Goal: Transaction & Acquisition: Download file/media

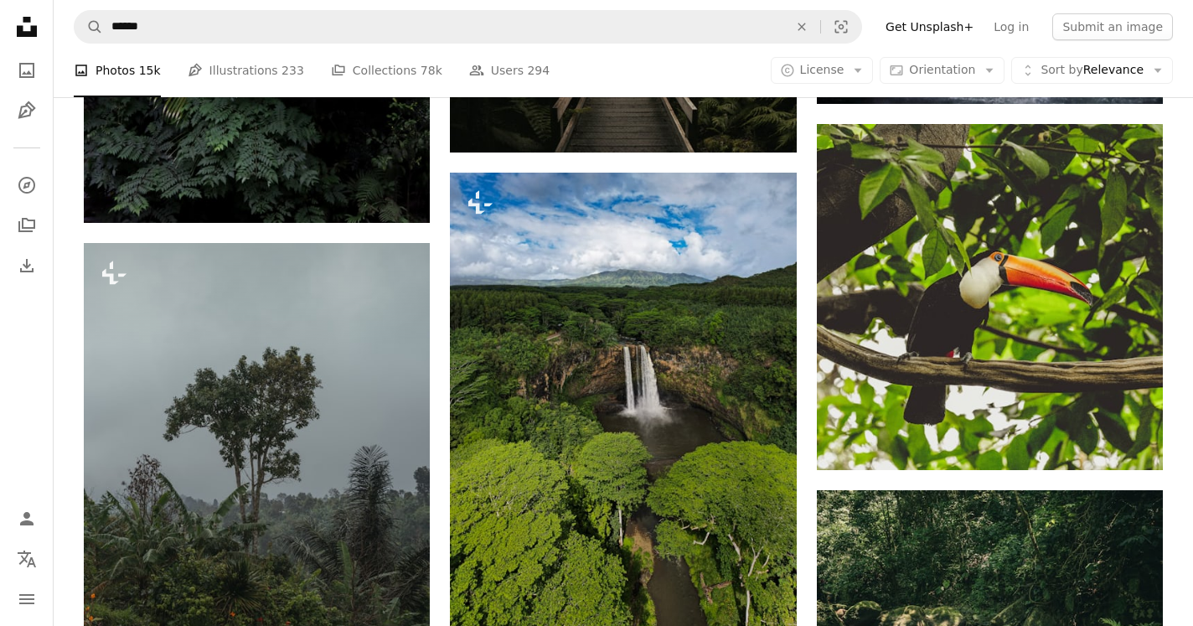
scroll to position [23664, 0]
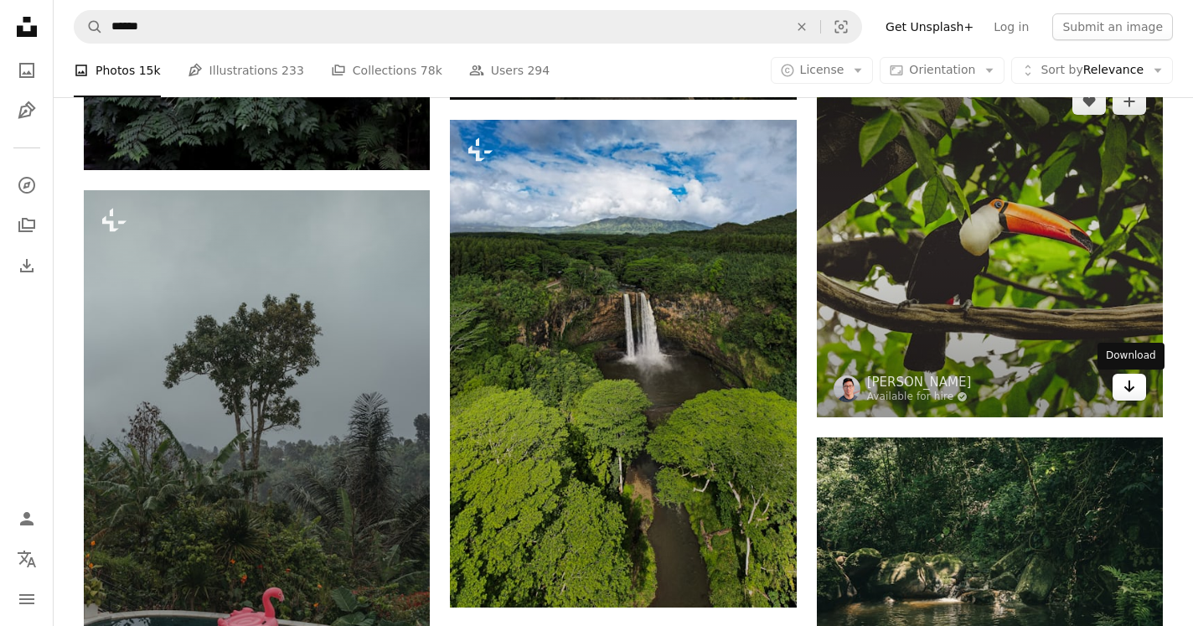
click at [1131, 392] on icon "Download" at bounding box center [1130, 386] width 11 height 12
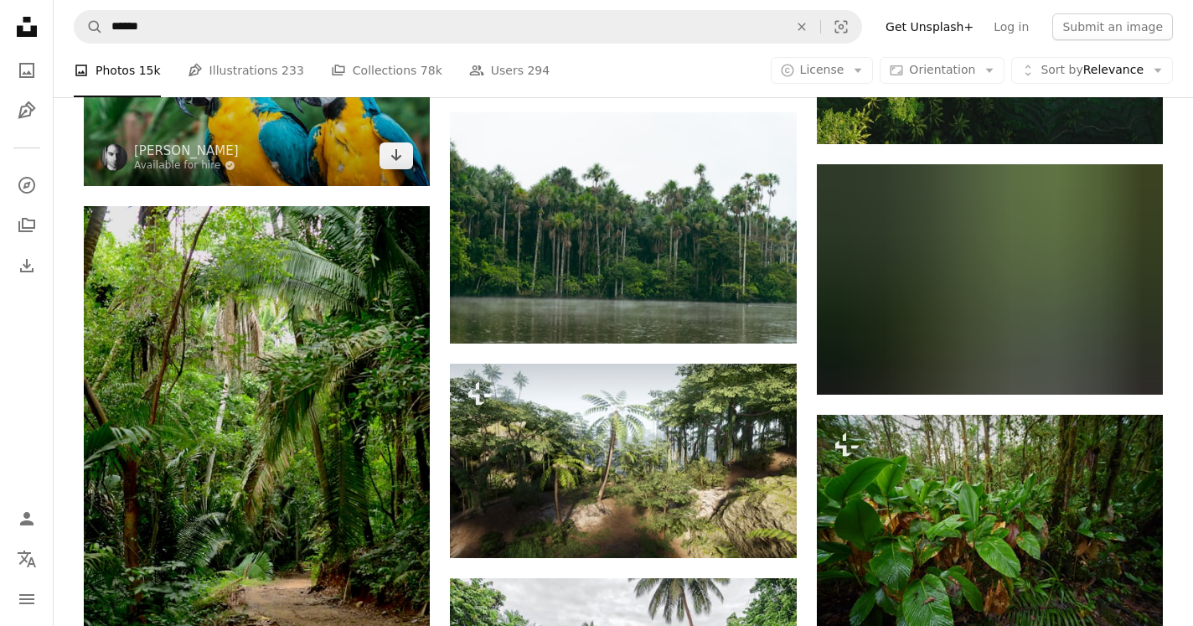
scroll to position [31103, 0]
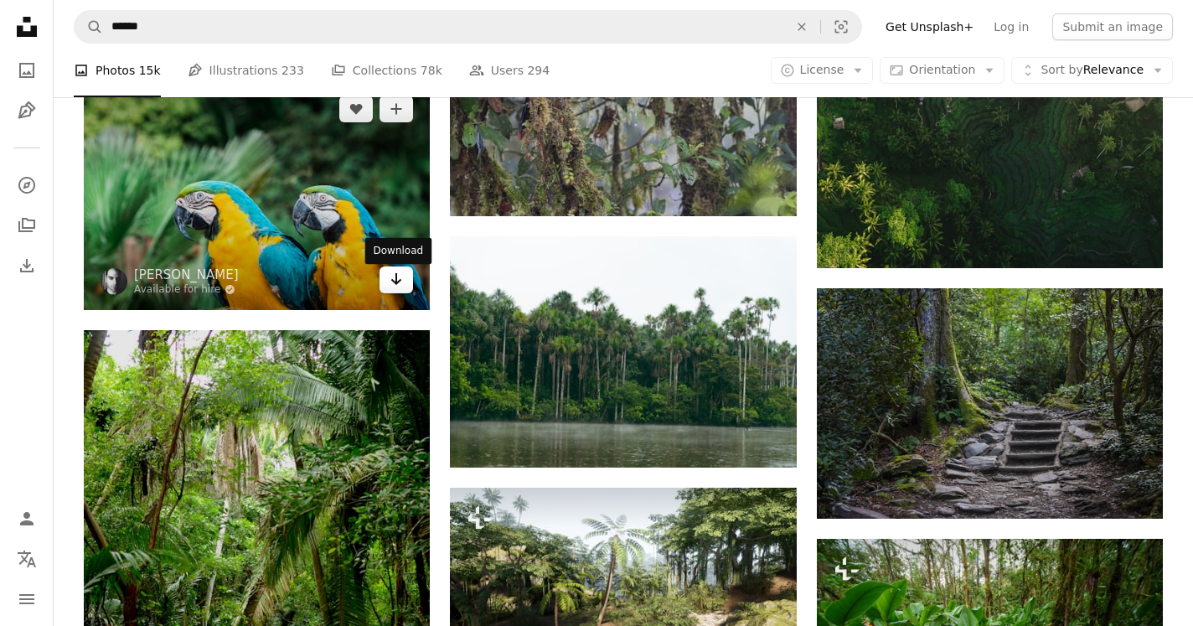
click at [394, 286] on icon "Arrow pointing down" at bounding box center [396, 279] width 13 height 20
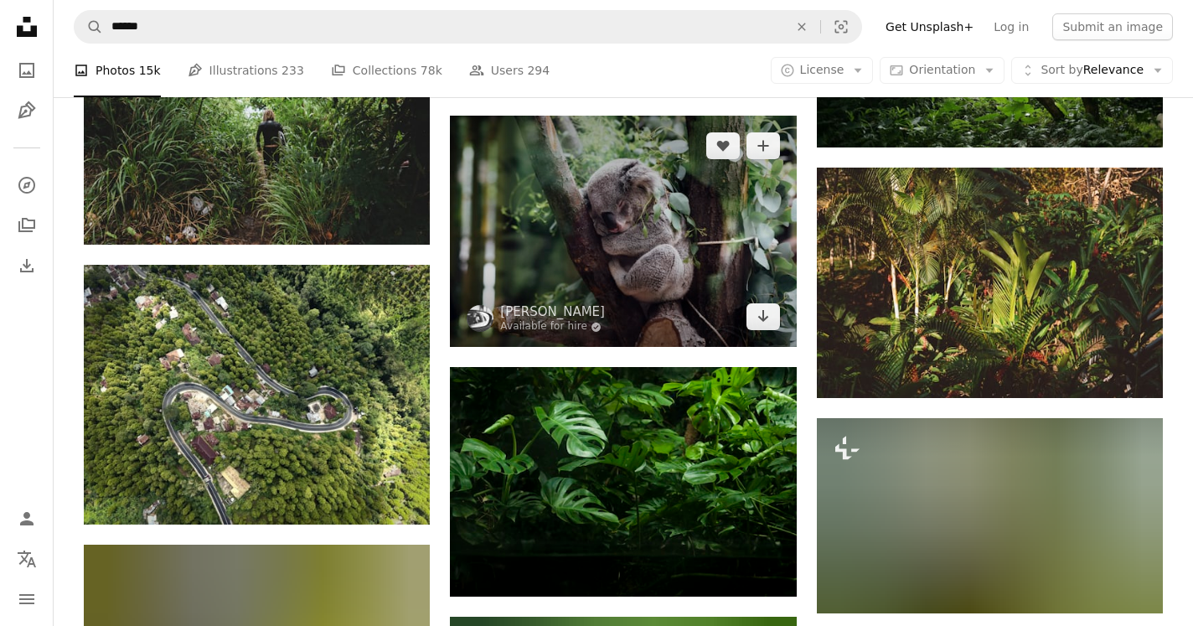
scroll to position [32966, 0]
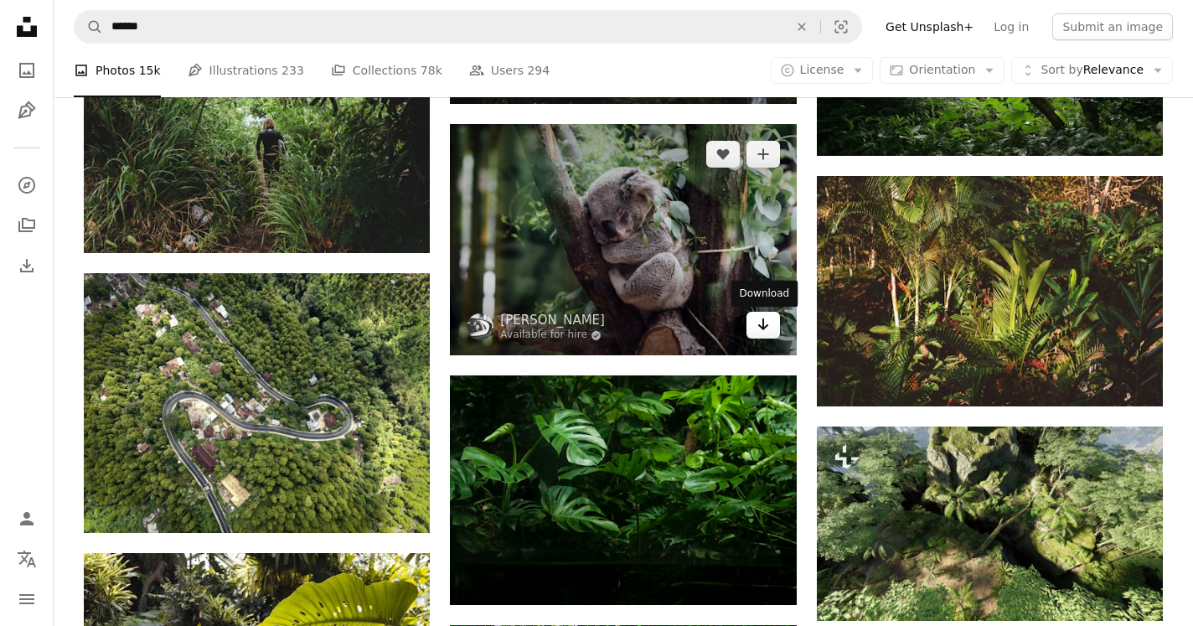
click at [769, 334] on icon "Arrow pointing down" at bounding box center [763, 324] width 13 height 20
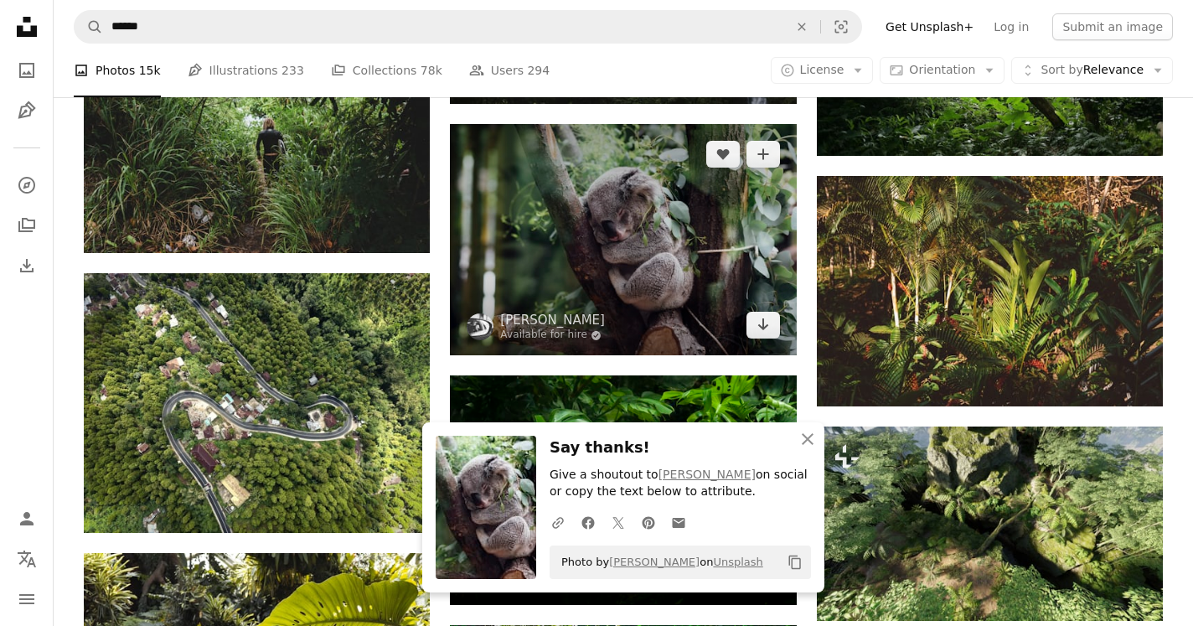
click at [632, 282] on img at bounding box center [623, 239] width 346 height 231
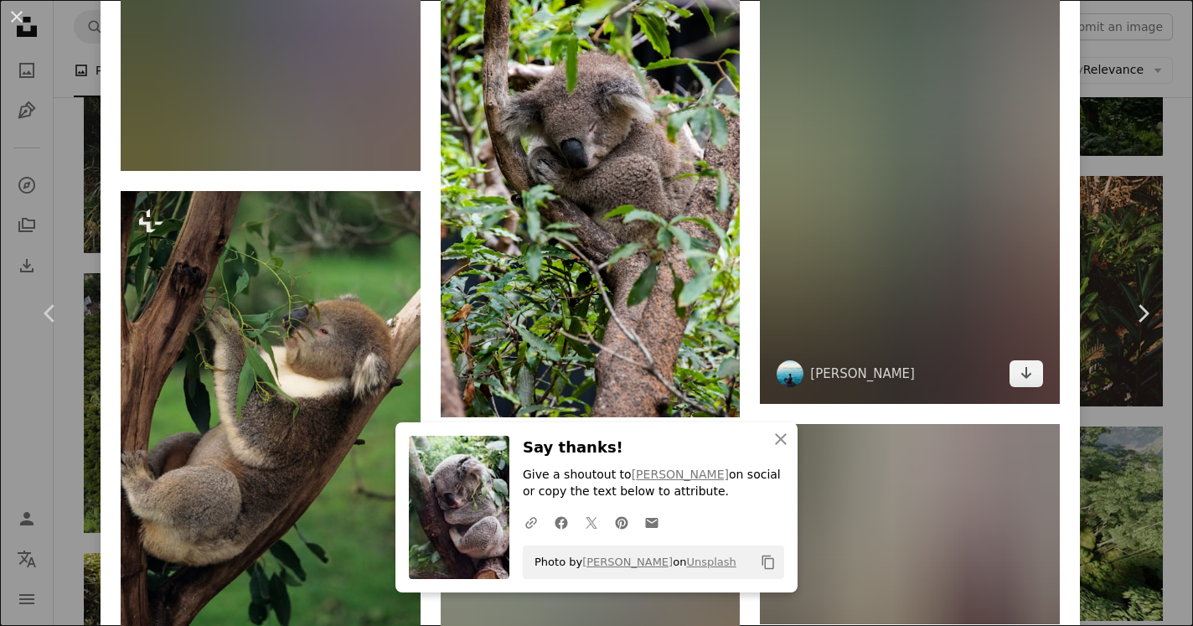
scroll to position [3938, 0]
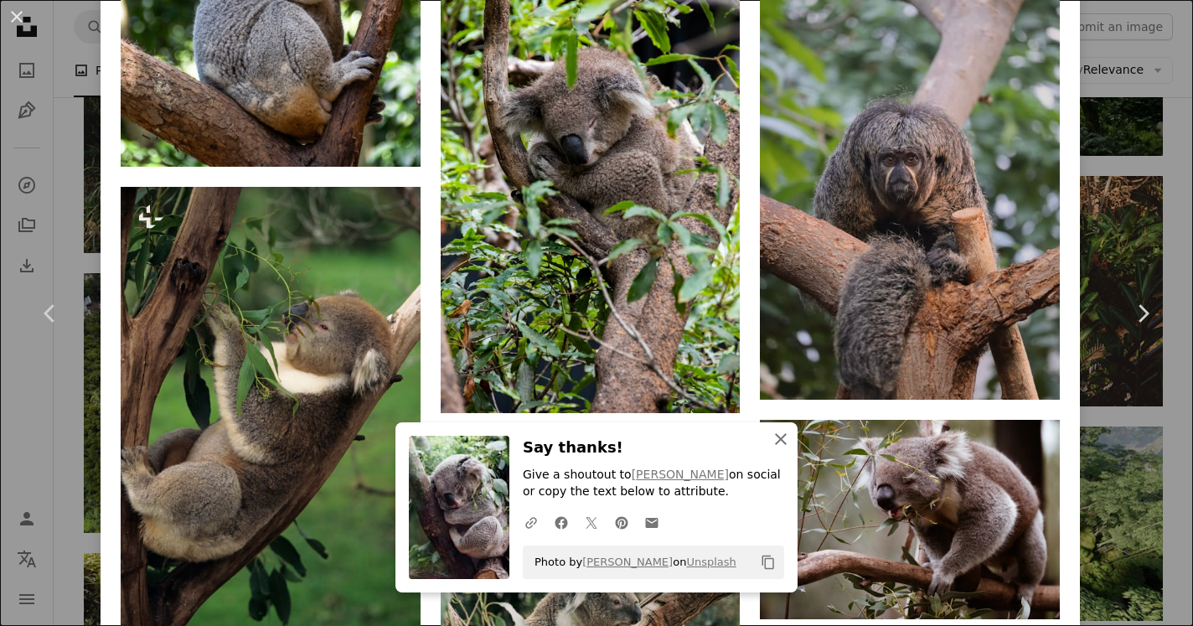
click at [784, 439] on icon "An X shape" at bounding box center [781, 439] width 20 height 20
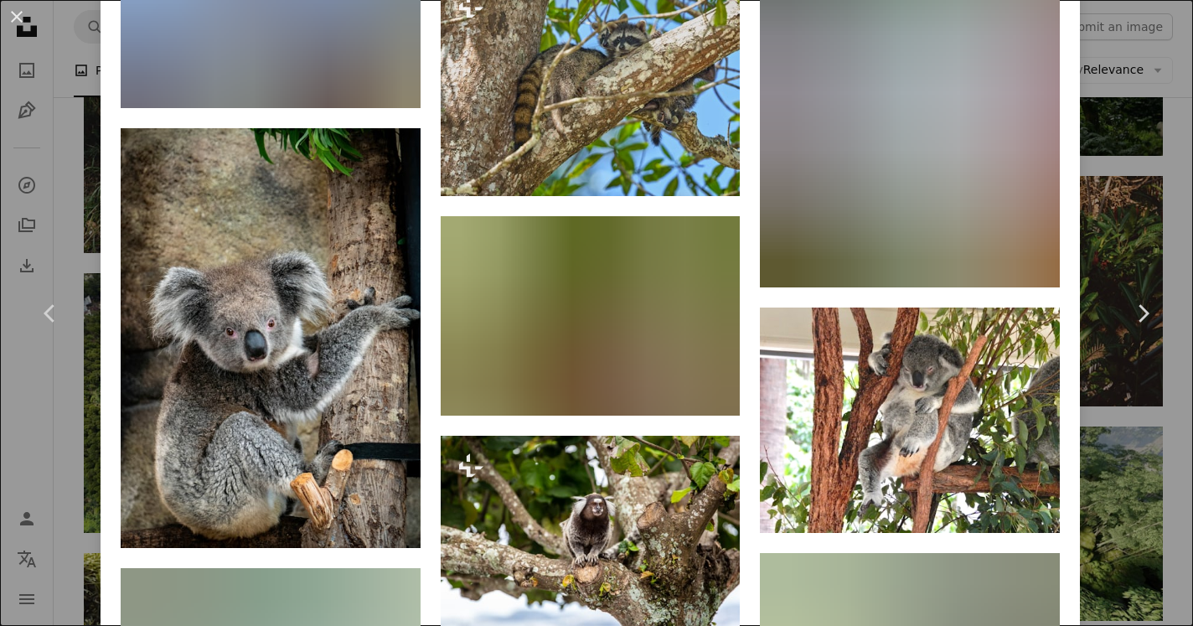
scroll to position [16340, 0]
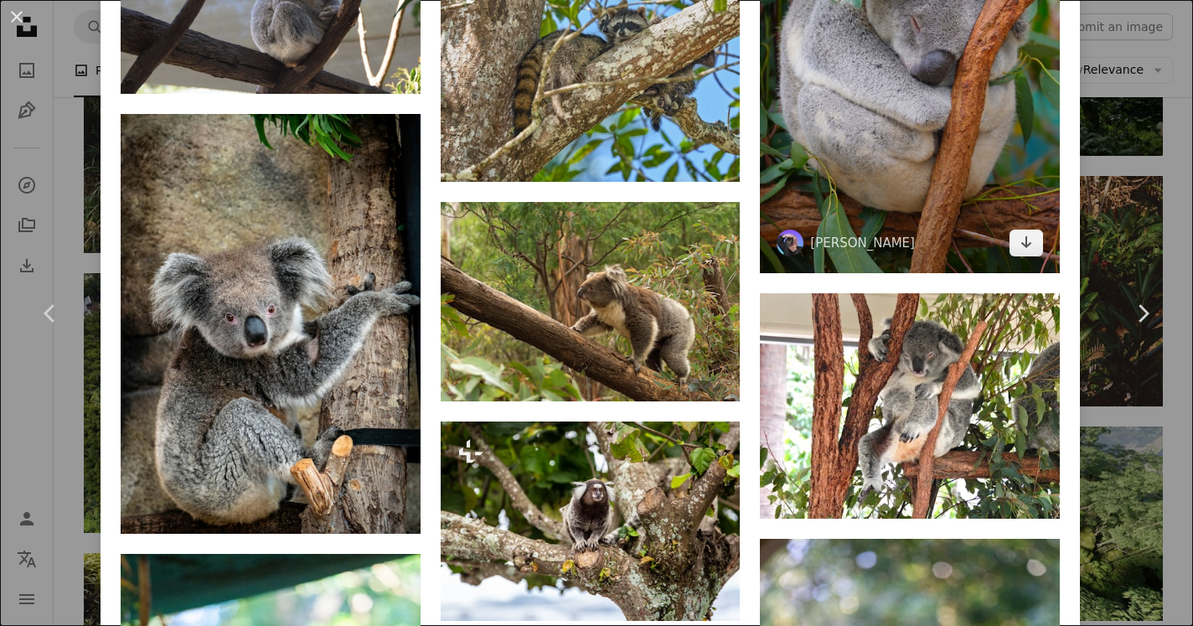
click at [891, 273] on img at bounding box center [910, 48] width 300 height 449
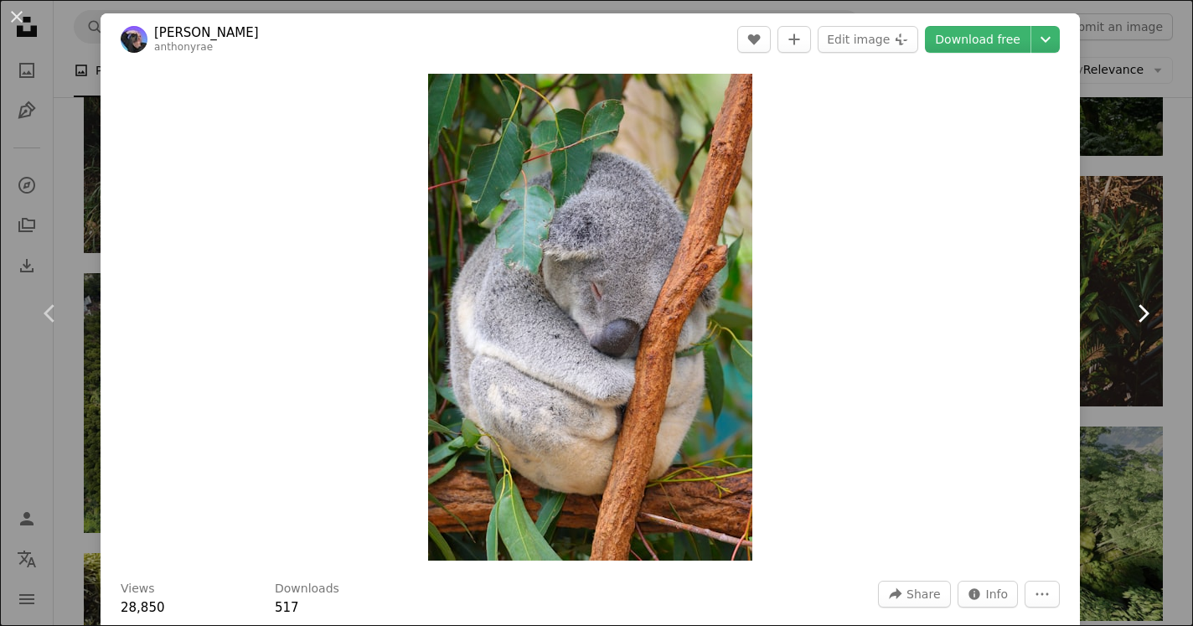
click at [1118, 236] on link "Chevron right" at bounding box center [1143, 313] width 101 height 161
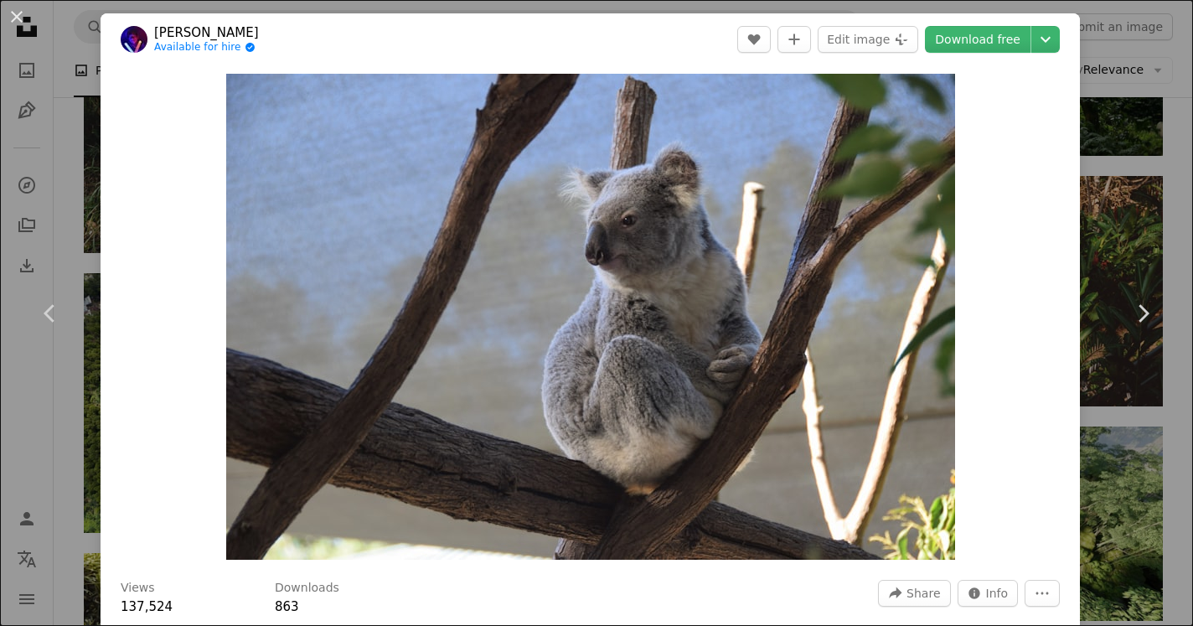
click at [1158, 53] on div "An X shape Chevron left Chevron right [PERSON_NAME] Available for hire A checkm…" at bounding box center [596, 313] width 1193 height 626
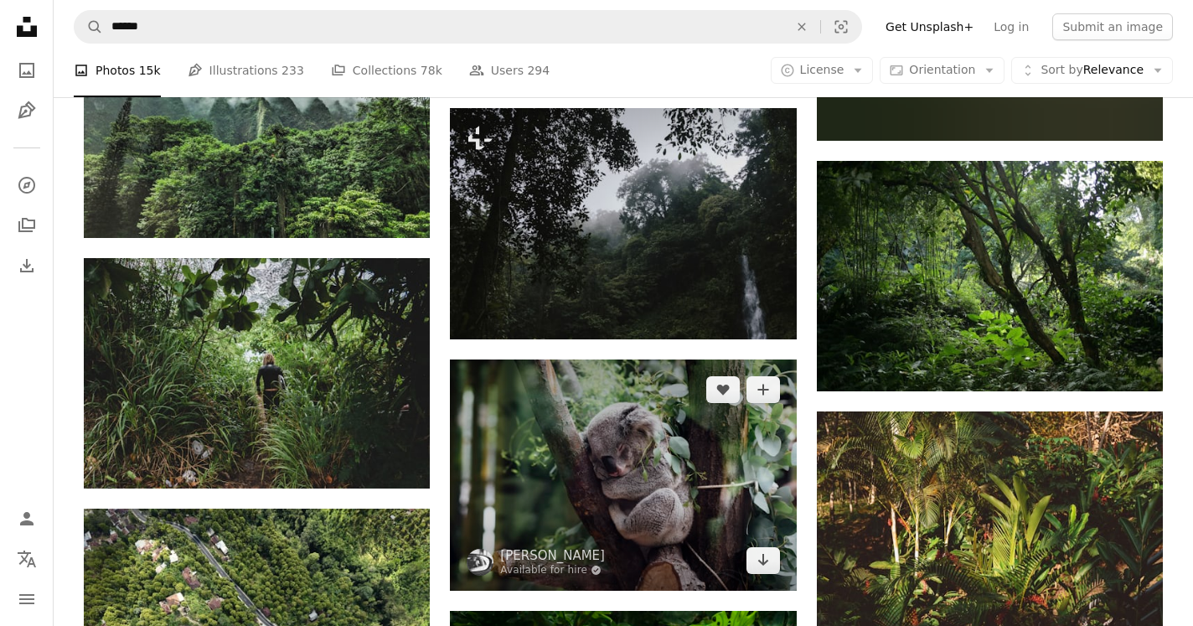
scroll to position [32767, 0]
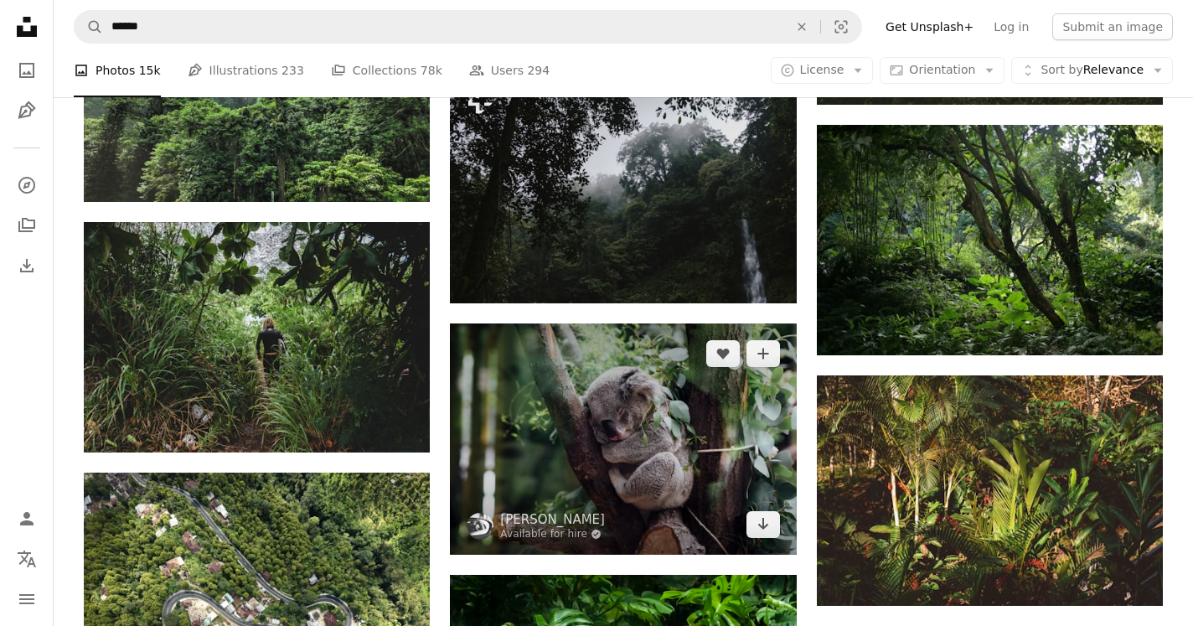
click at [629, 465] on img at bounding box center [623, 438] width 346 height 231
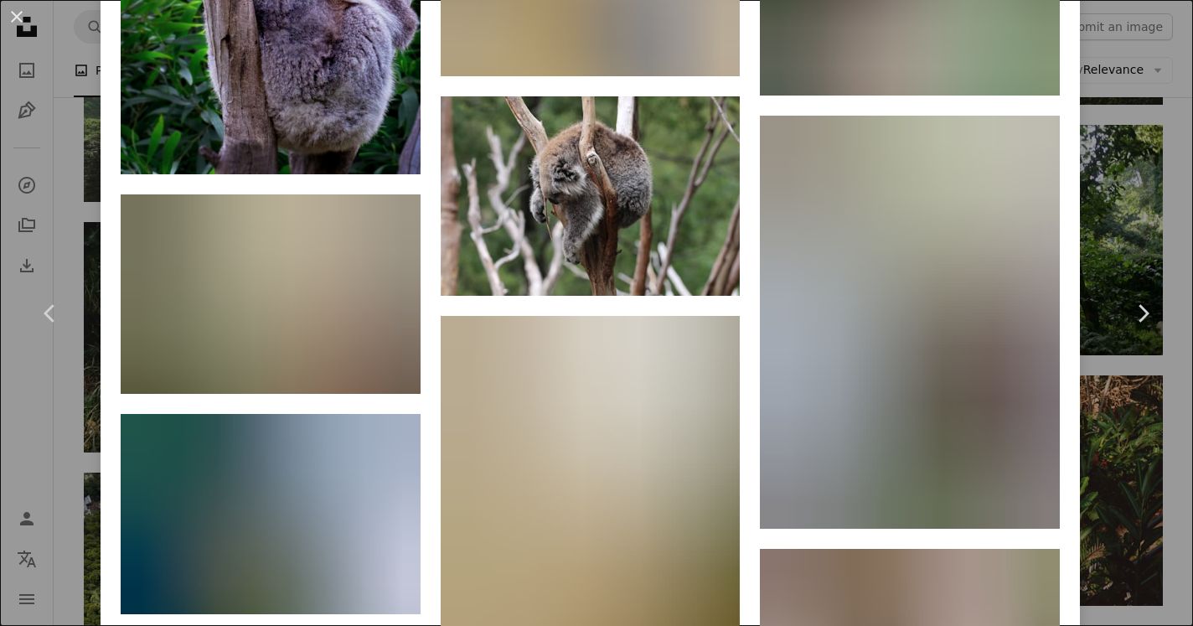
scroll to position [26359, 0]
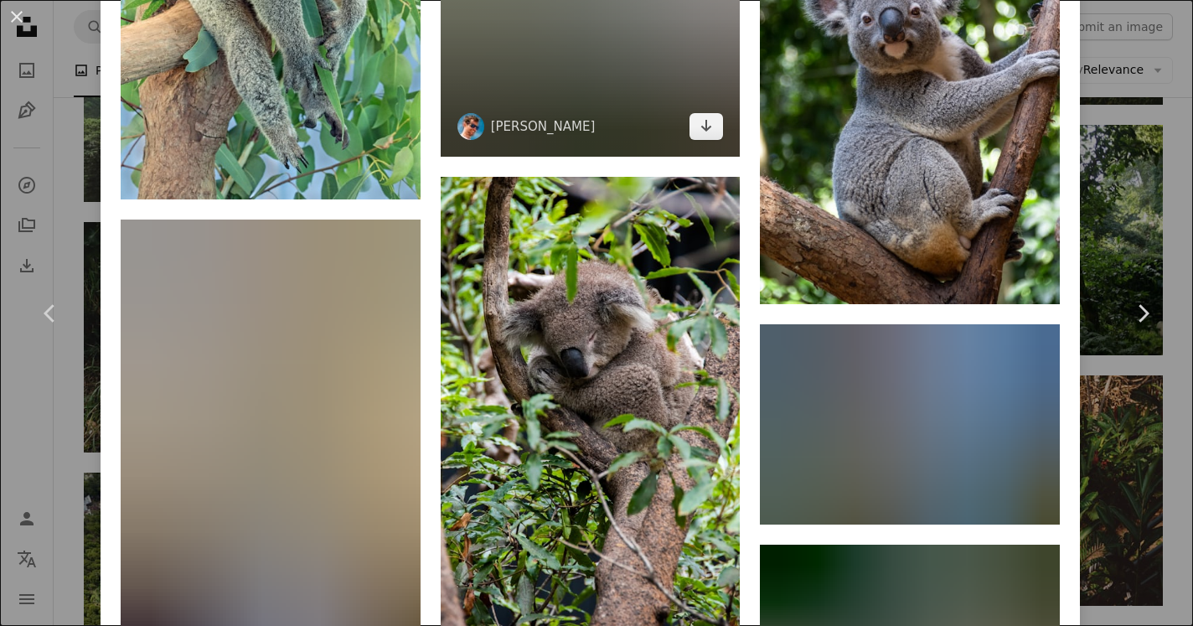
scroll to position [17130, 0]
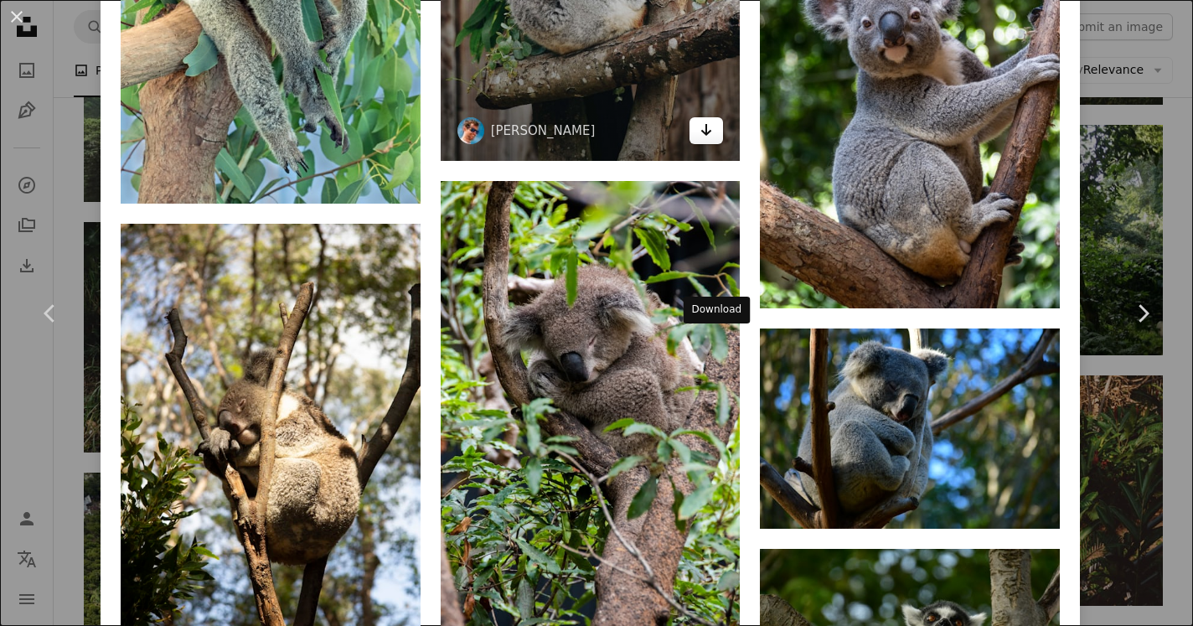
click at [712, 136] on icon "Download" at bounding box center [706, 130] width 11 height 12
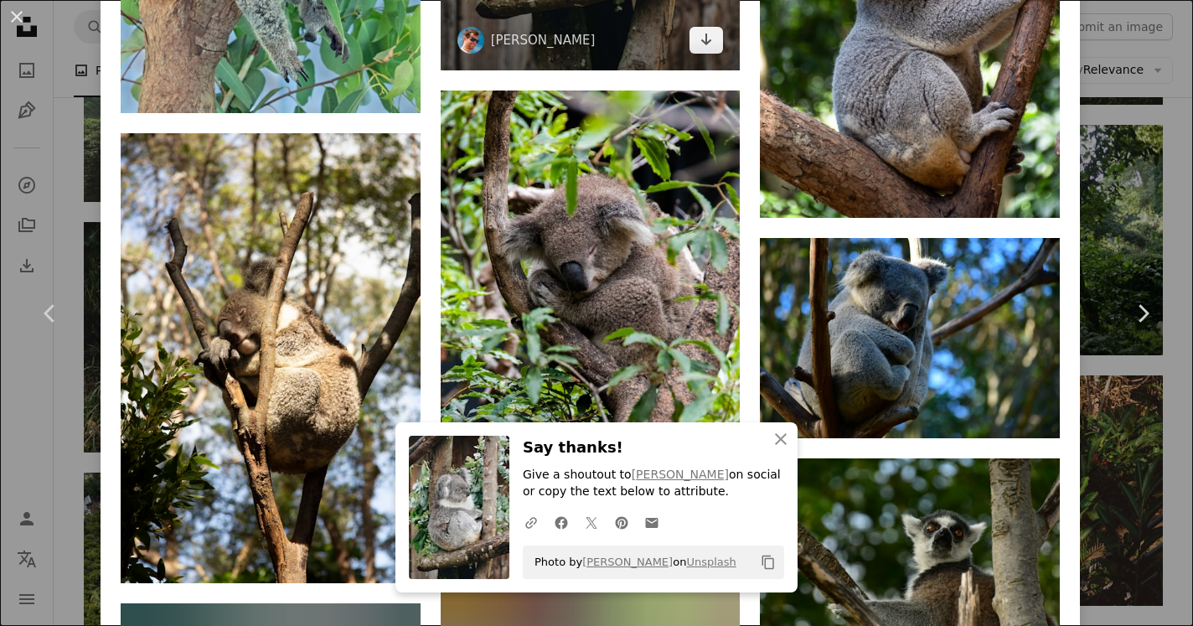
scroll to position [17257, 0]
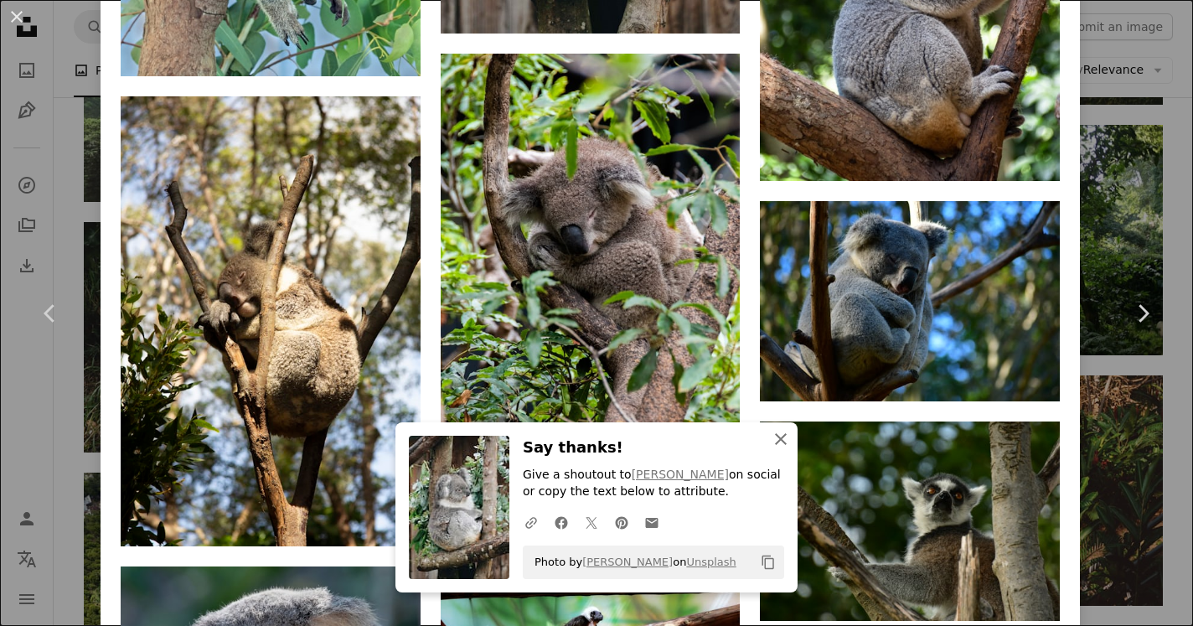
click at [782, 432] on icon "An X shape" at bounding box center [781, 439] width 20 height 20
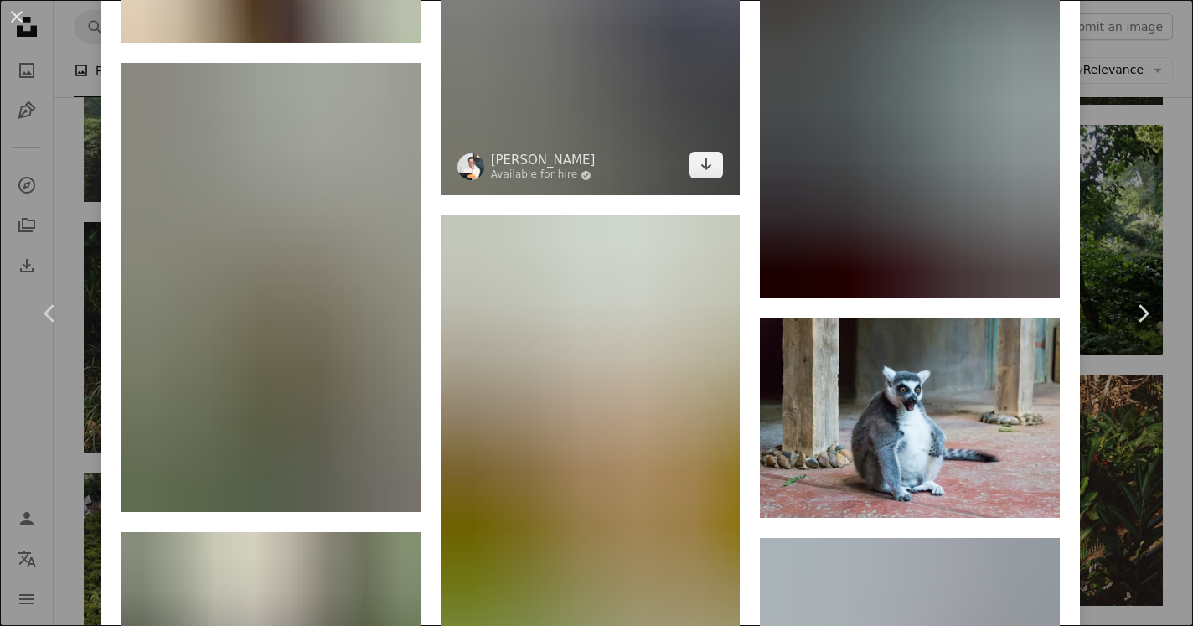
scroll to position [22954, 0]
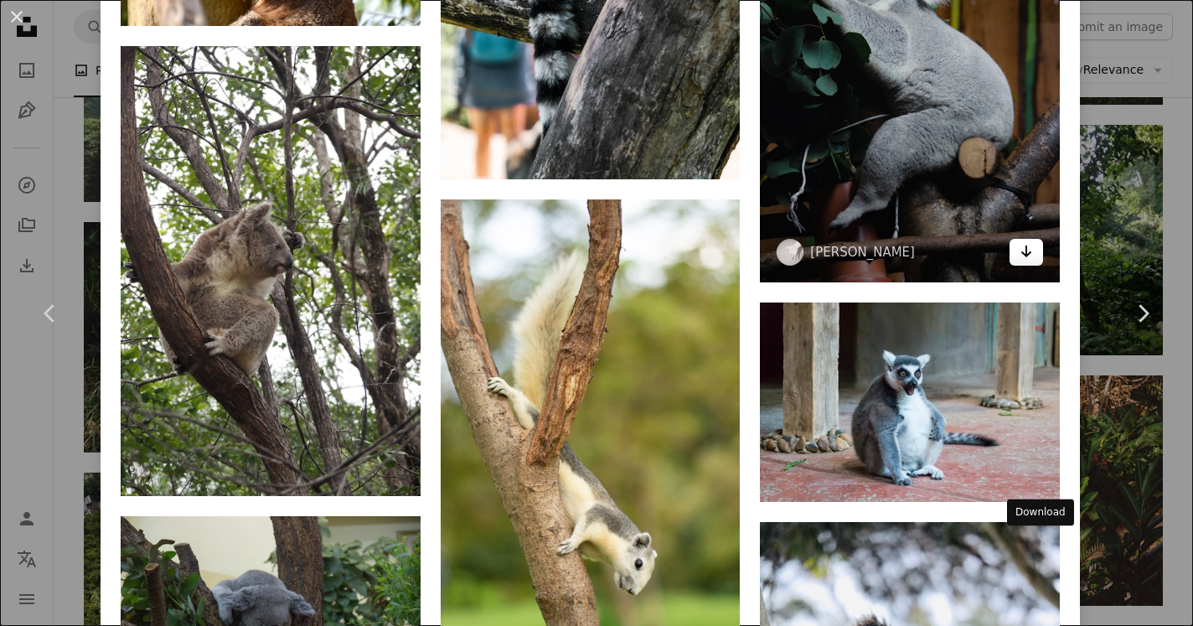
click at [1033, 261] on icon "Arrow pointing down" at bounding box center [1026, 251] width 13 height 20
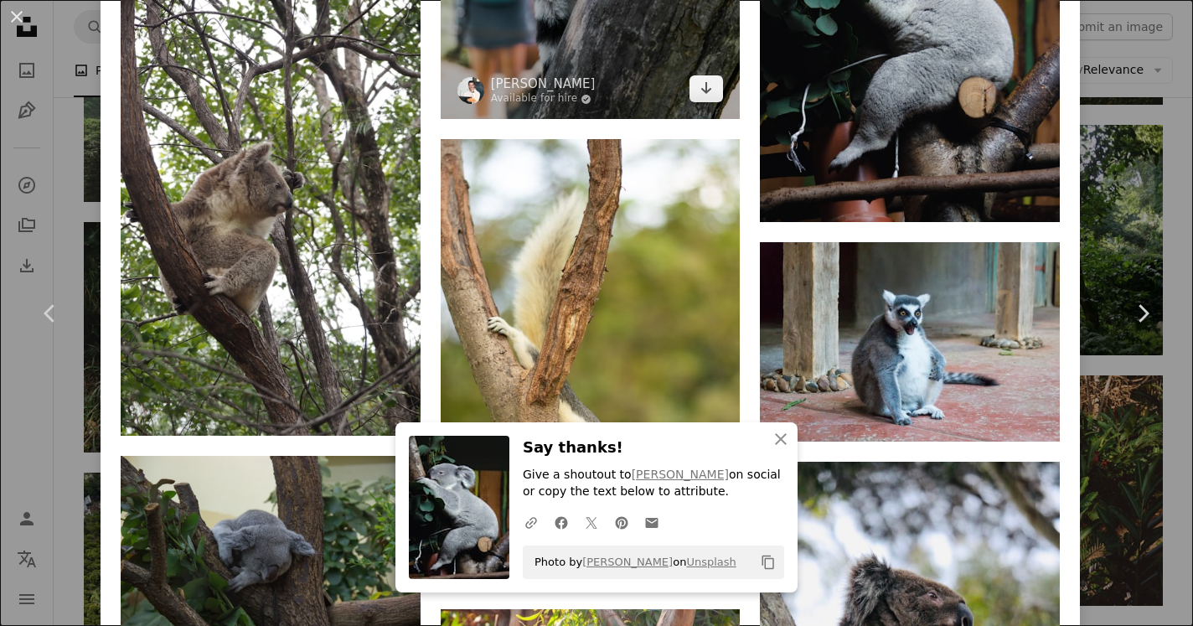
scroll to position [23025, 0]
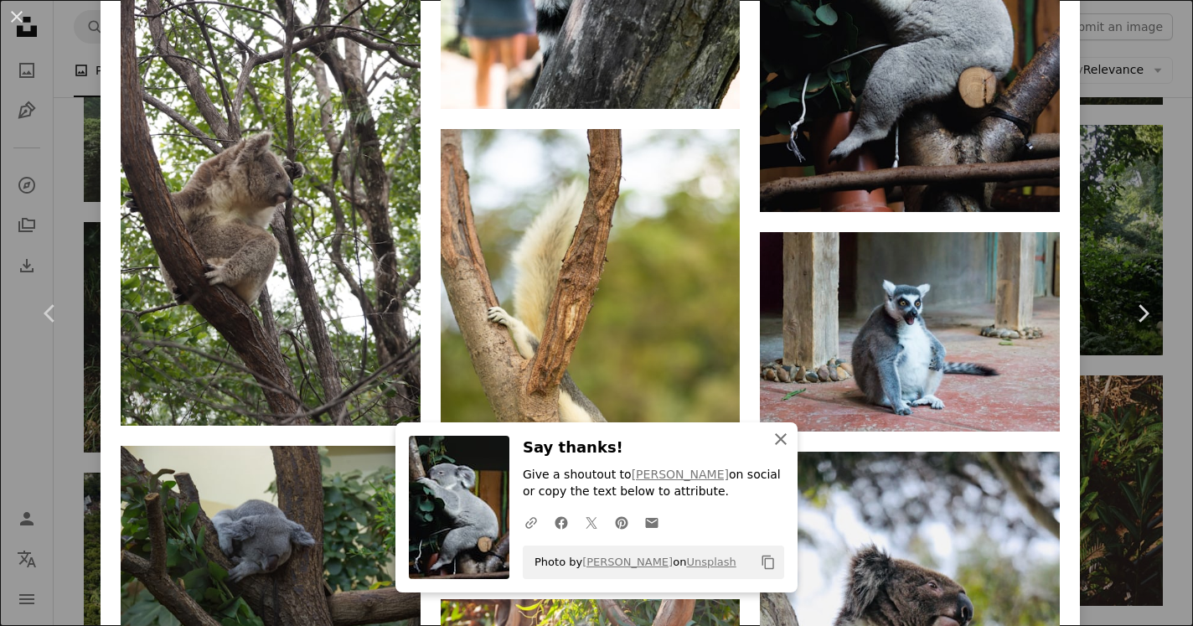
click at [773, 439] on icon "An X shape" at bounding box center [781, 439] width 20 height 20
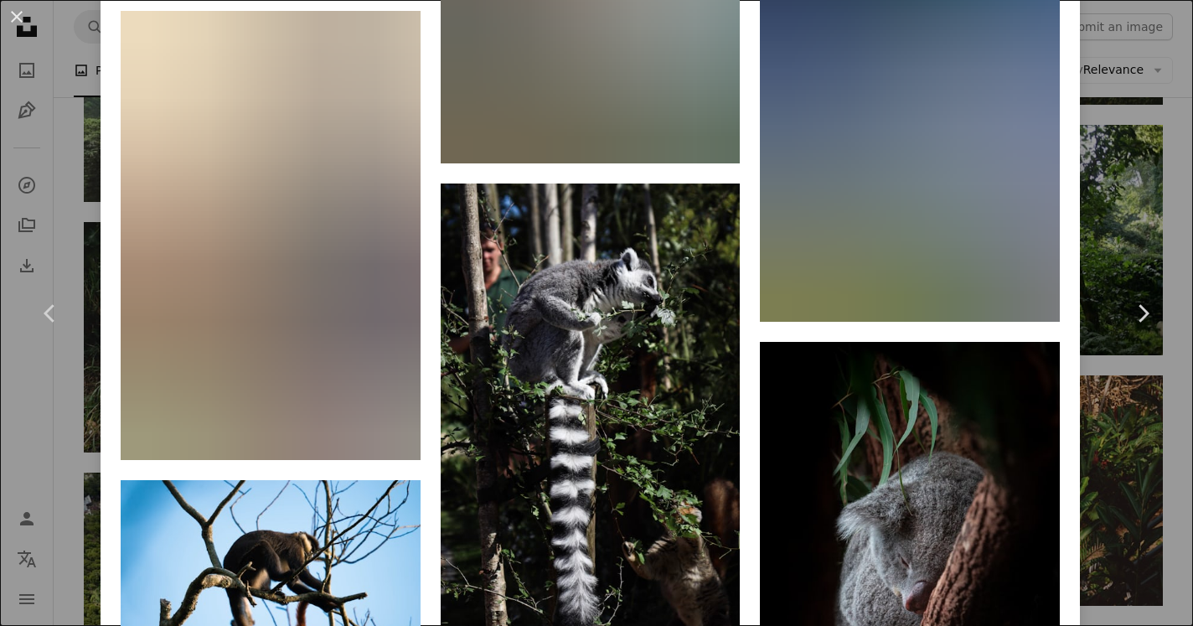
scroll to position [24786, 0]
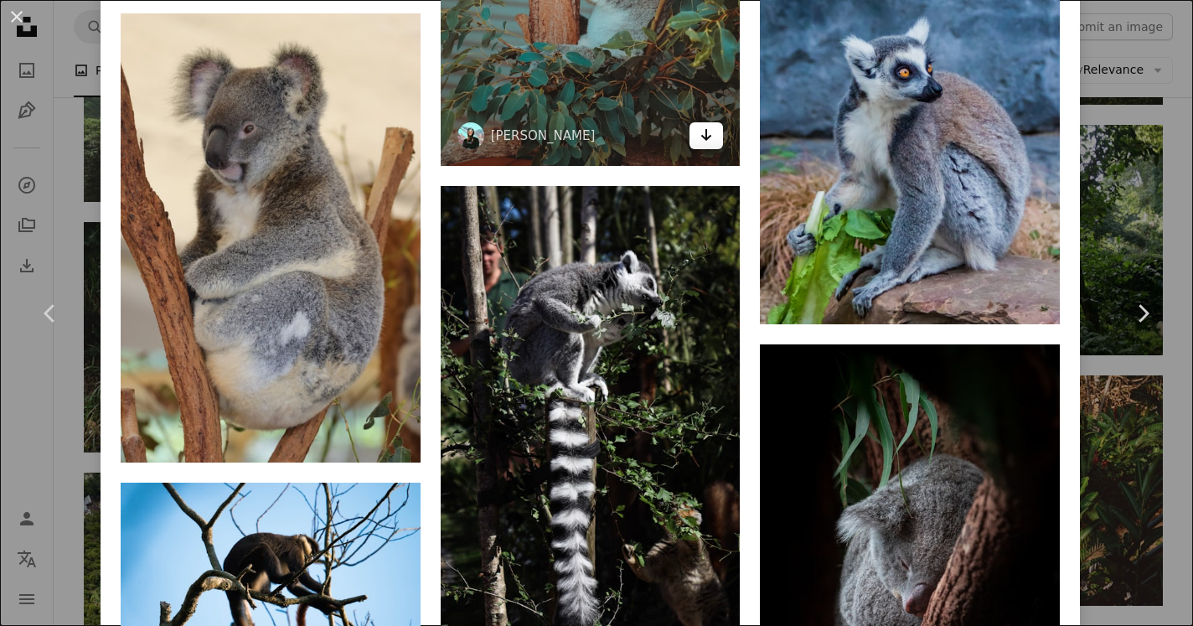
click at [712, 141] on icon "Download" at bounding box center [706, 135] width 11 height 12
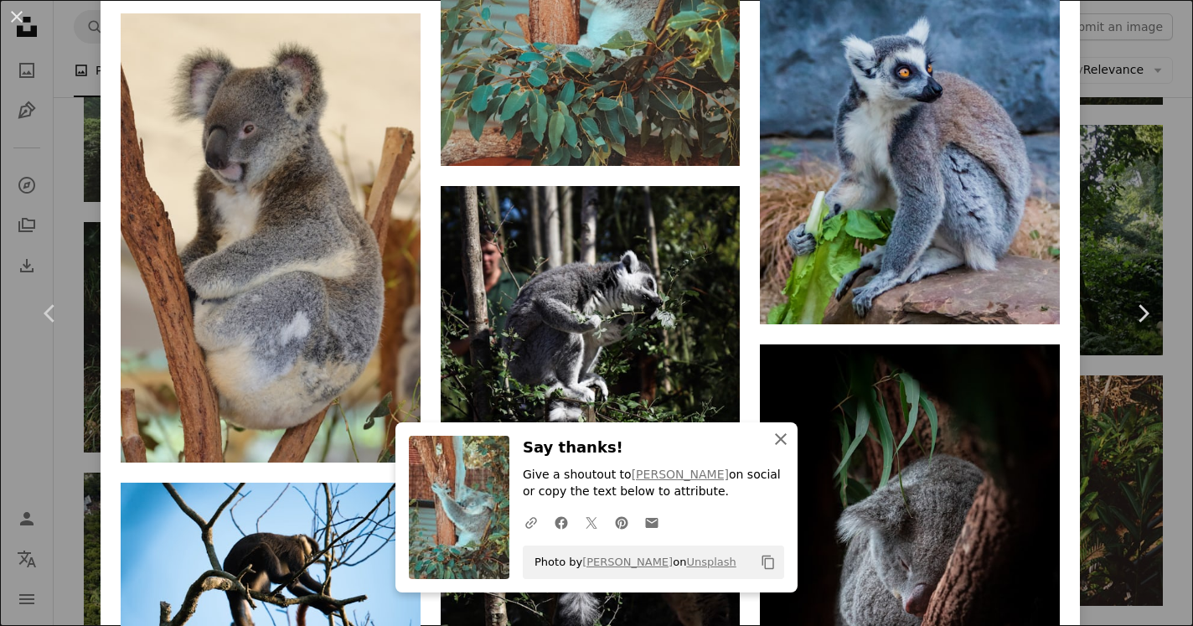
click at [783, 442] on icon "An X shape" at bounding box center [781, 439] width 20 height 20
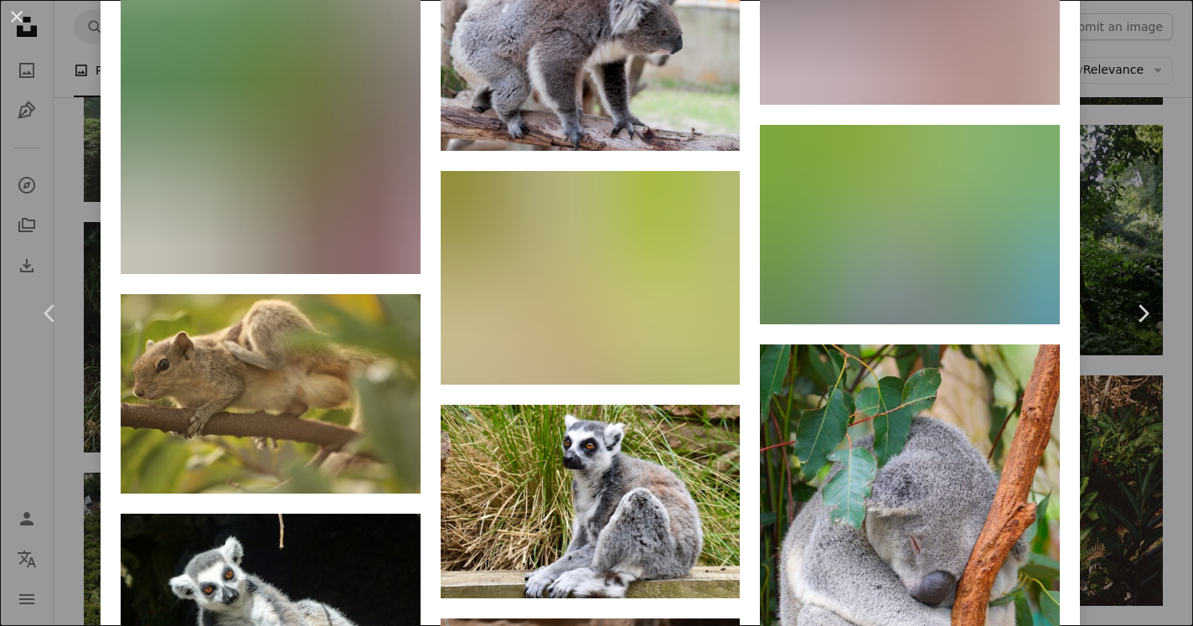
scroll to position [31781, 0]
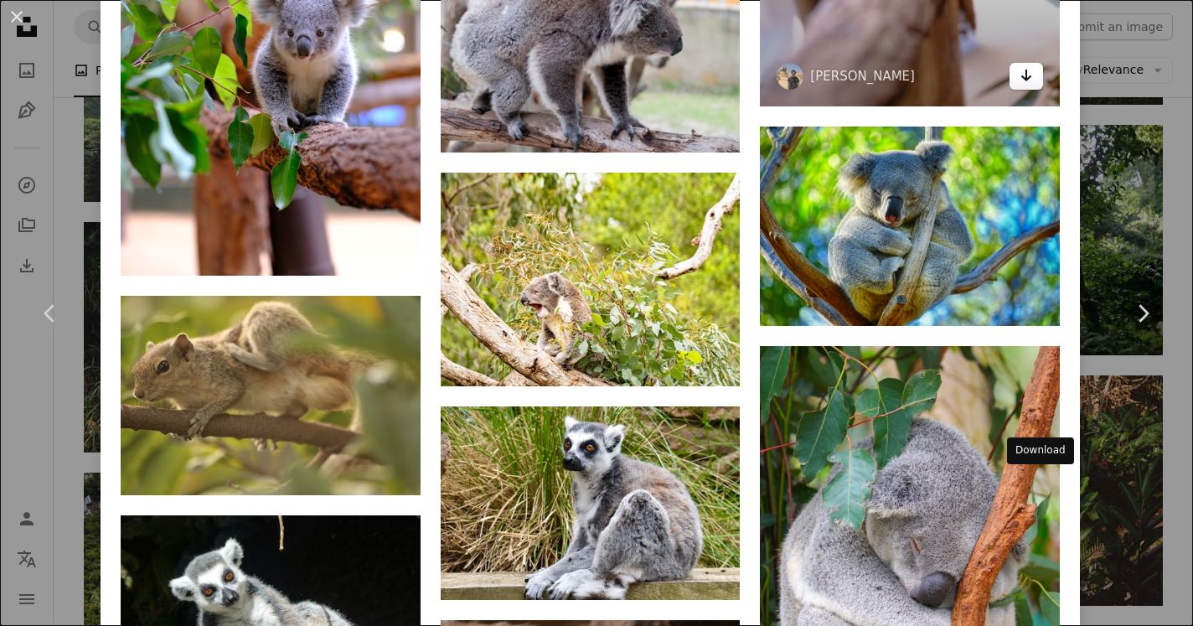
click at [1033, 85] on icon "Arrow pointing down" at bounding box center [1026, 75] width 13 height 20
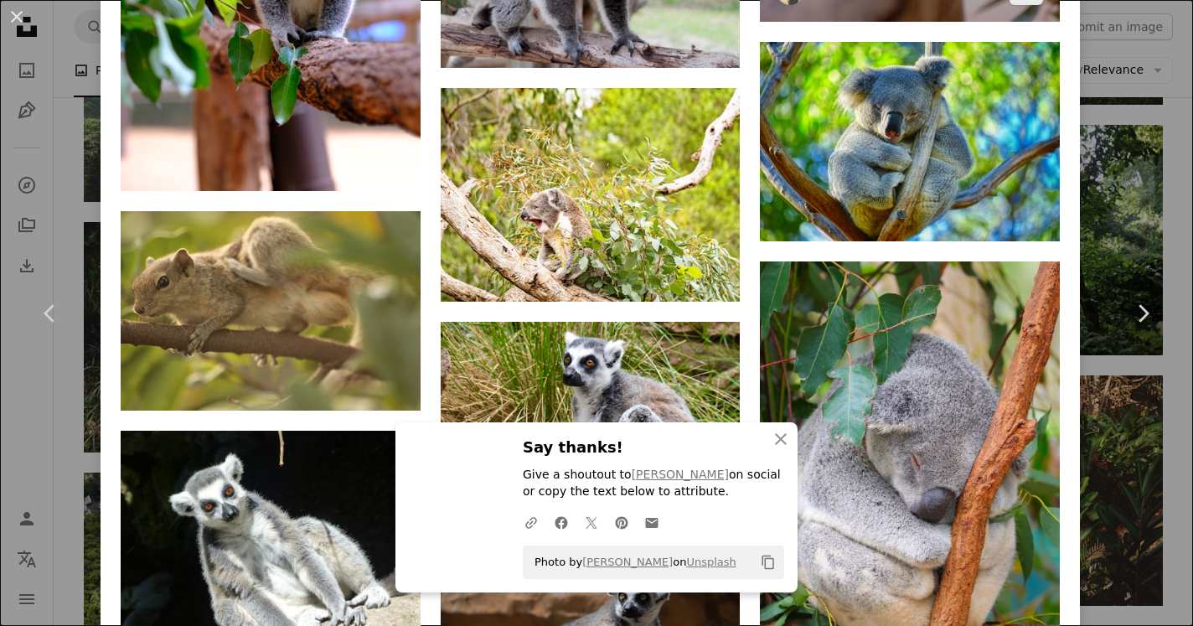
scroll to position [31899, 0]
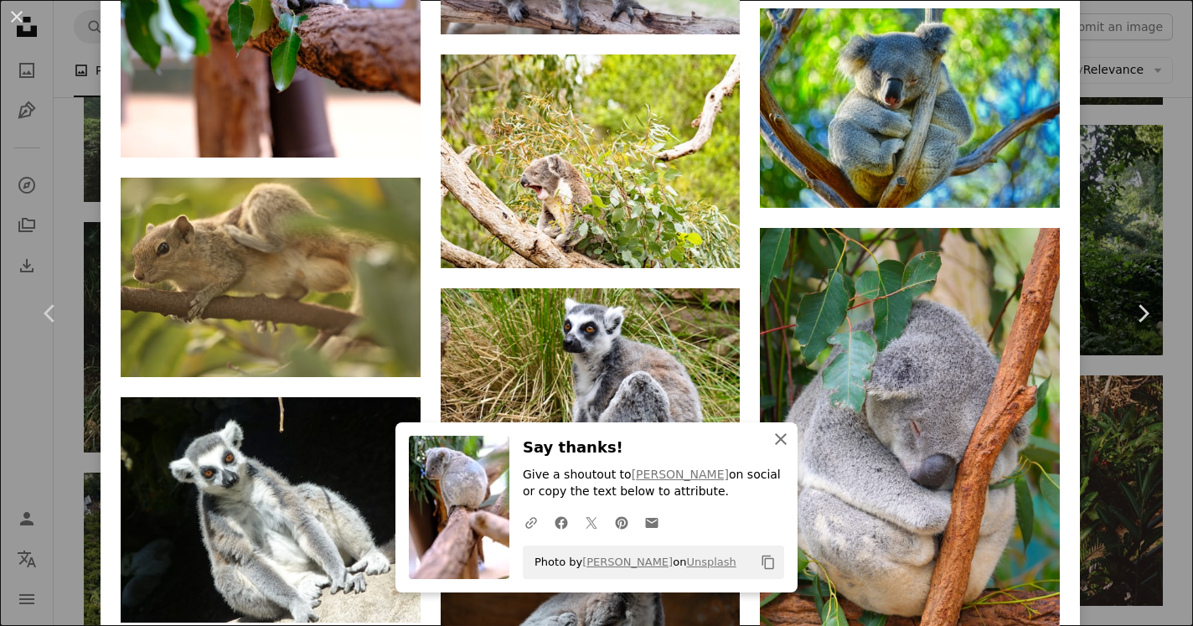
click at [786, 446] on icon "An X shape" at bounding box center [781, 439] width 20 height 20
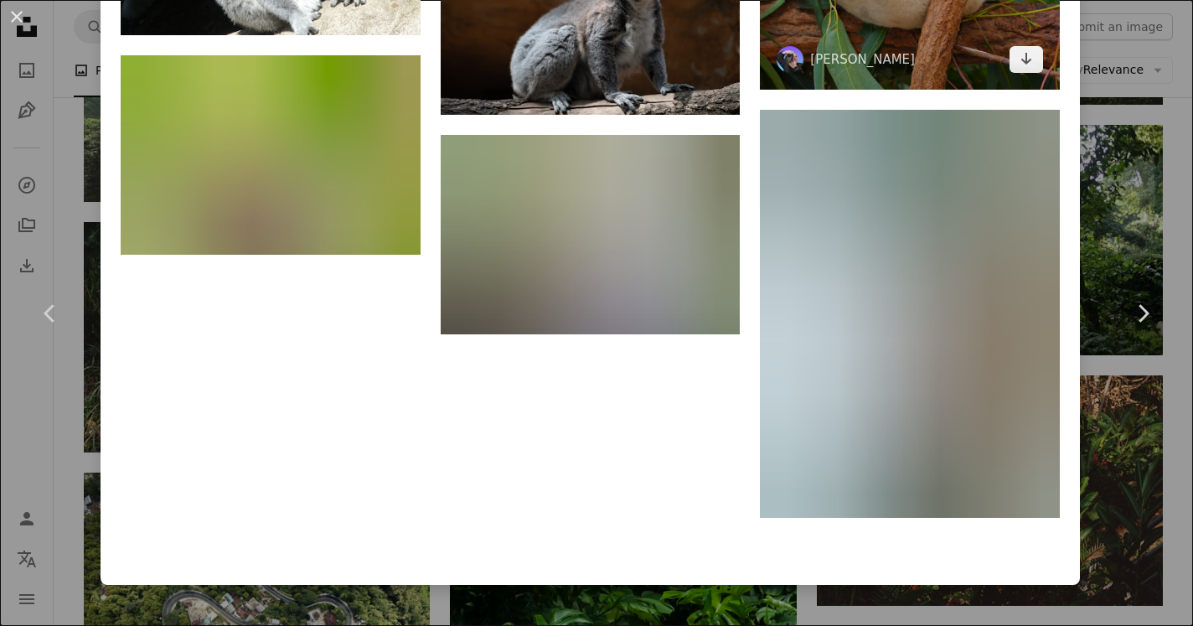
scroll to position [32558, 0]
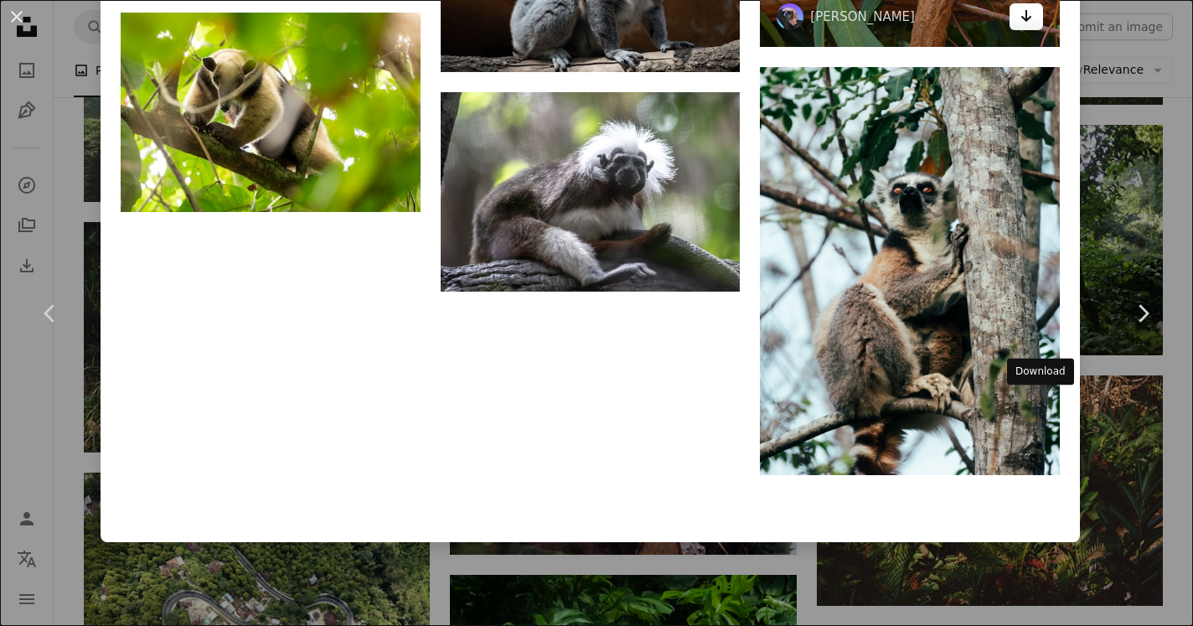
click at [1043, 30] on link "Arrow pointing down" at bounding box center [1027, 16] width 34 height 27
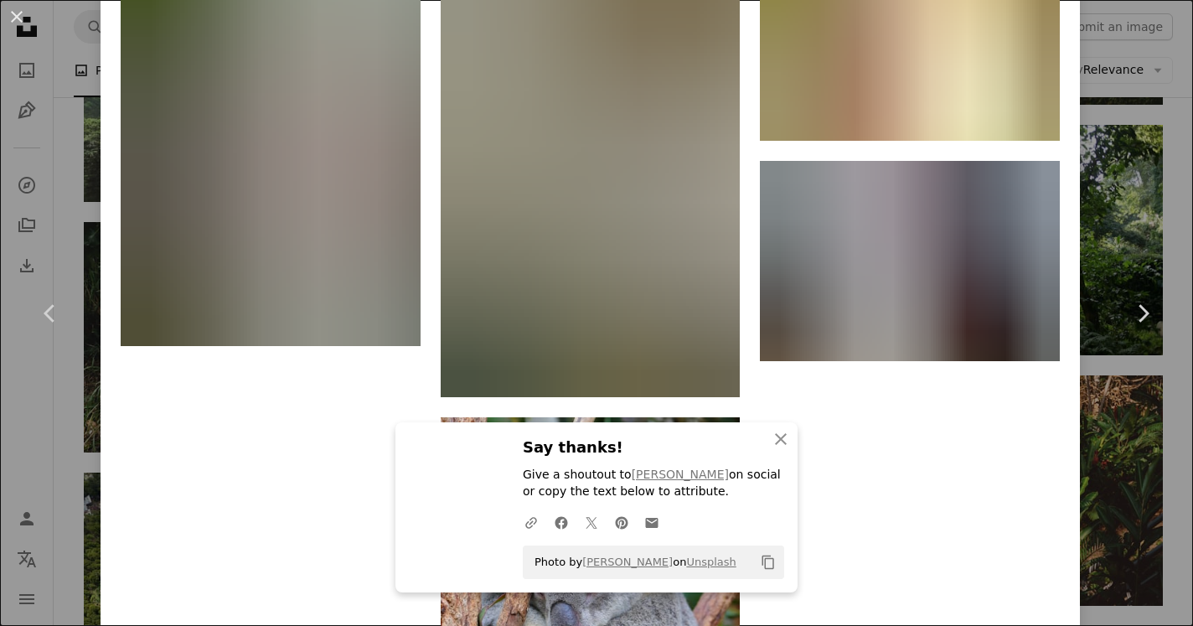
scroll to position [34552, 0]
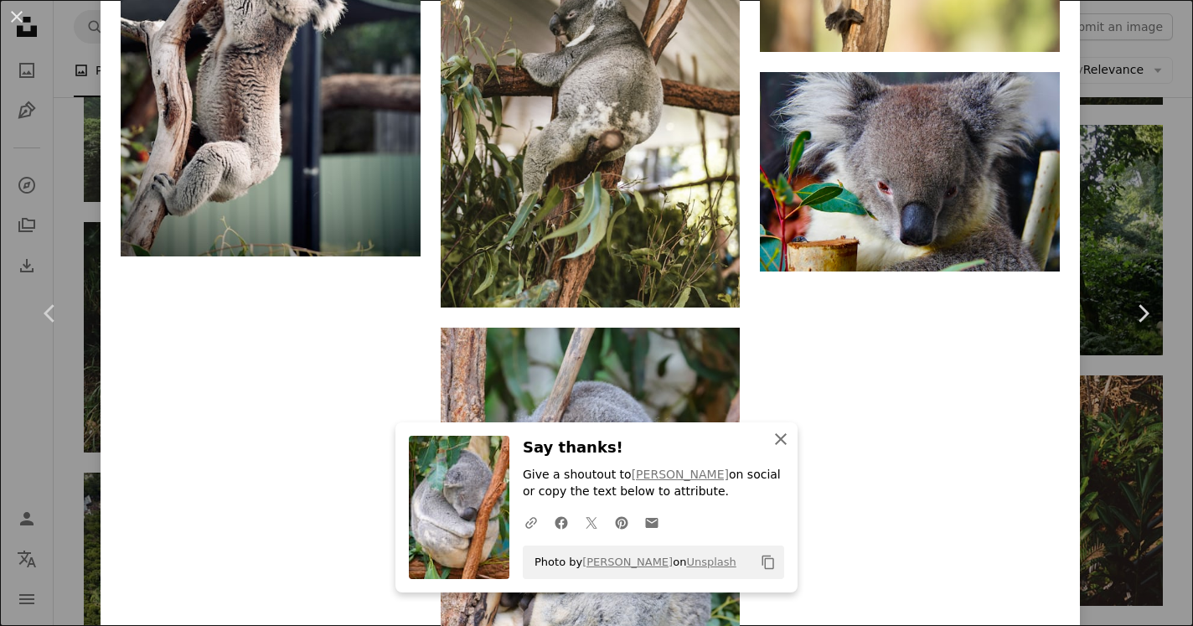
click at [774, 432] on icon "An X shape" at bounding box center [781, 439] width 20 height 20
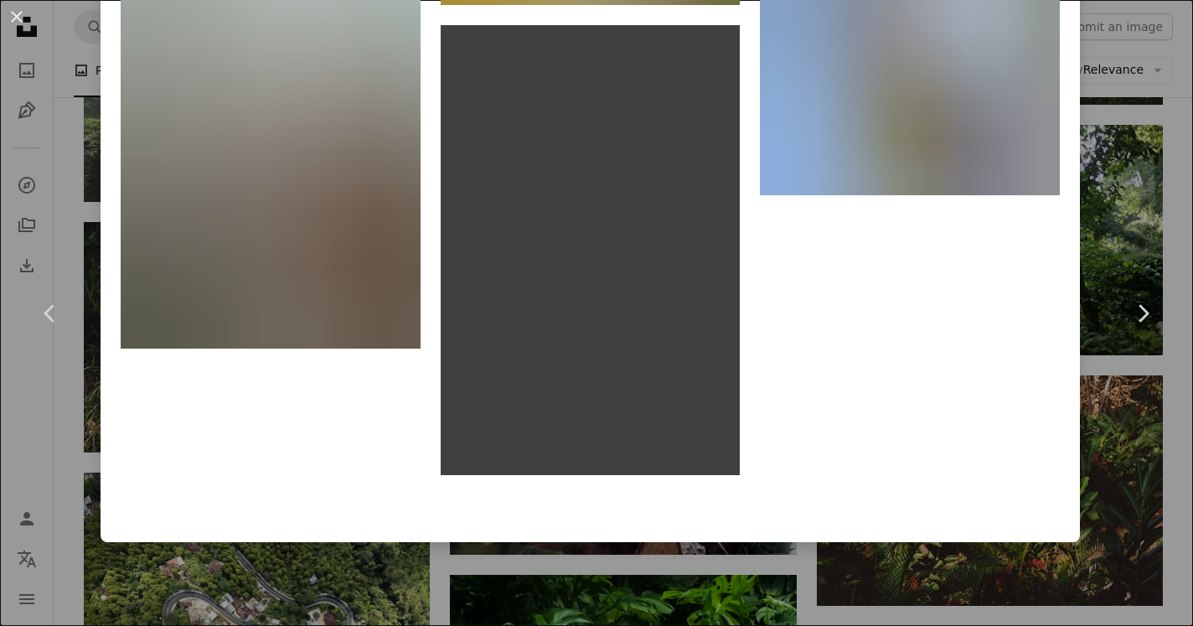
scroll to position [39325, 0]
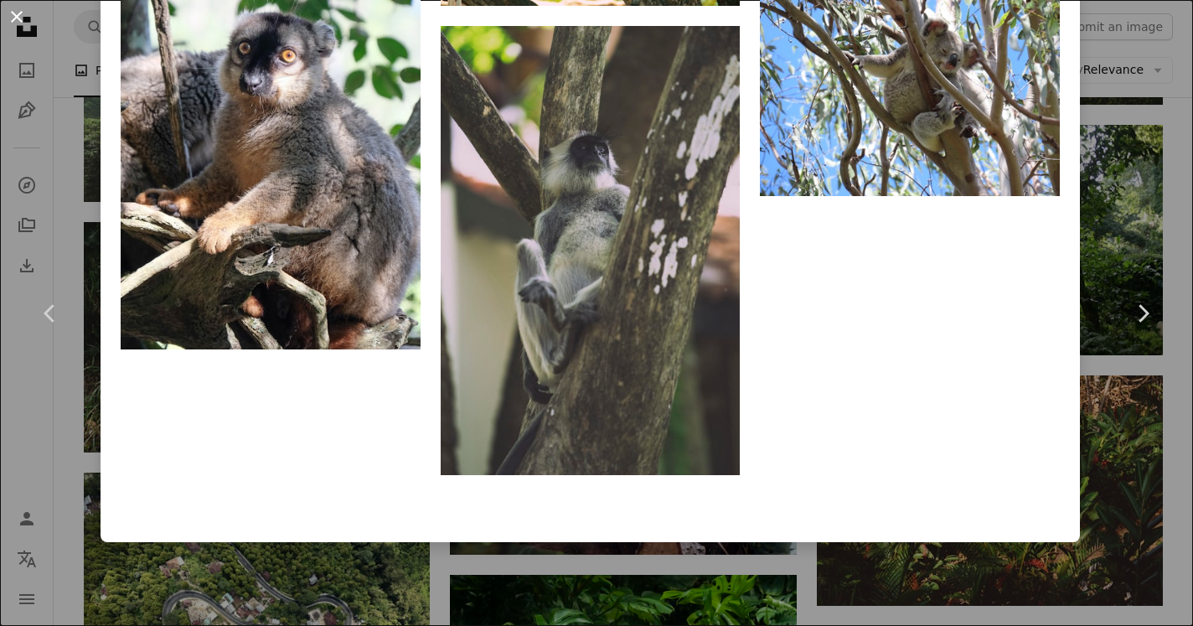
click at [12, 23] on button "An X shape" at bounding box center [17, 17] width 20 height 20
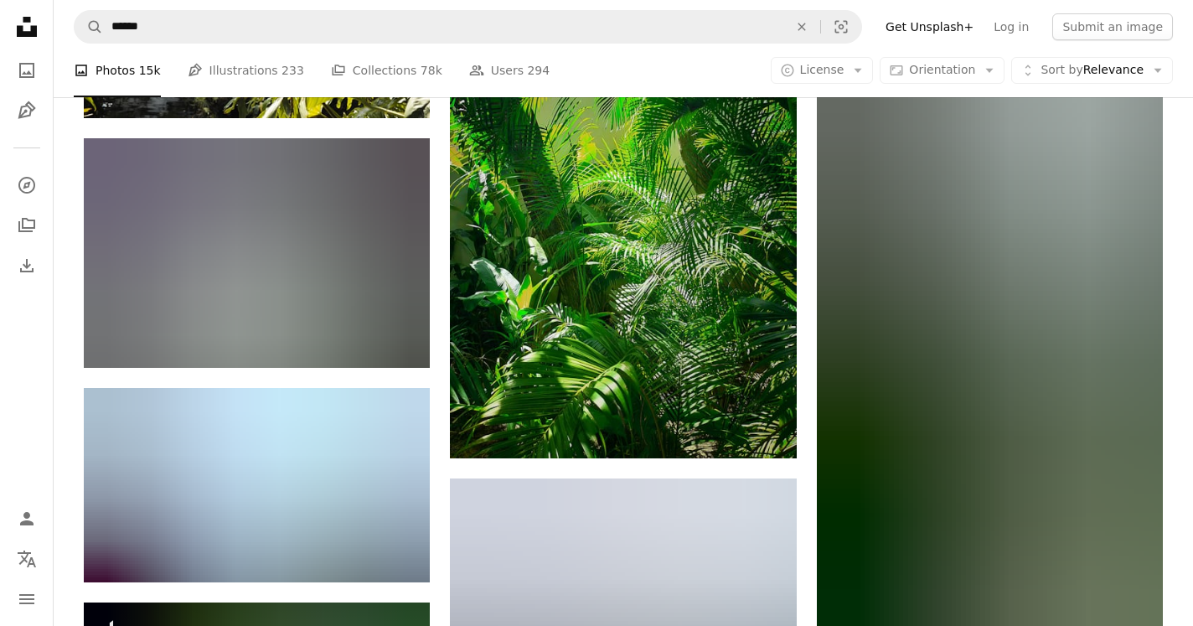
scroll to position [33605, 0]
